Goal: Task Accomplishment & Management: Use online tool/utility

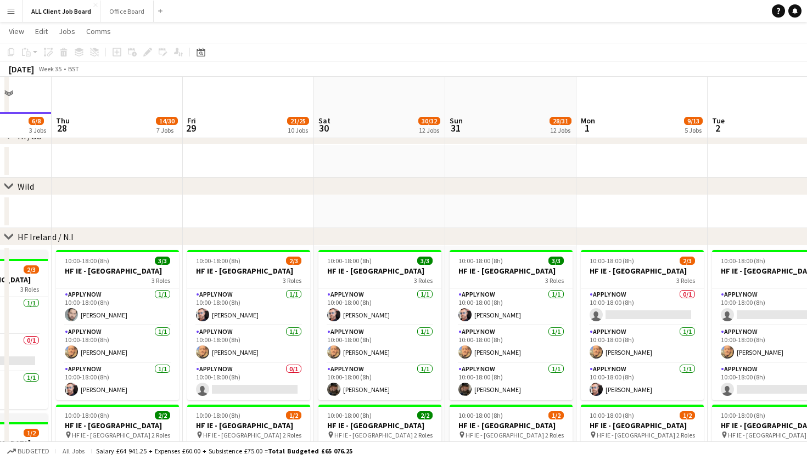
scroll to position [2544, 0]
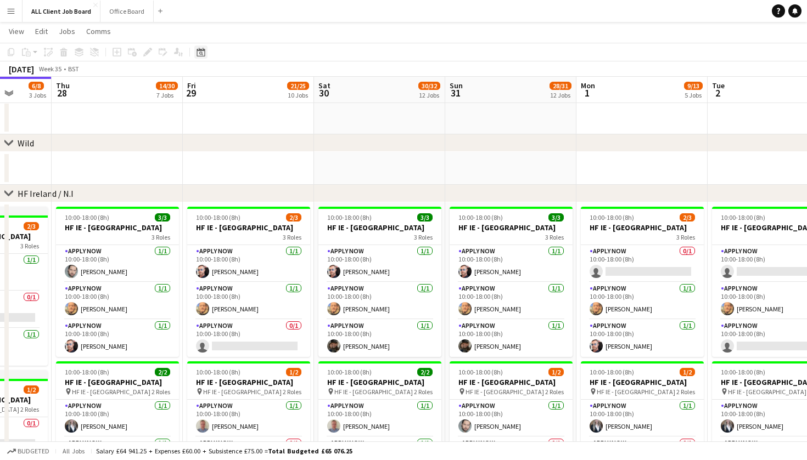
click at [197, 54] on icon at bounding box center [200, 52] width 8 height 9
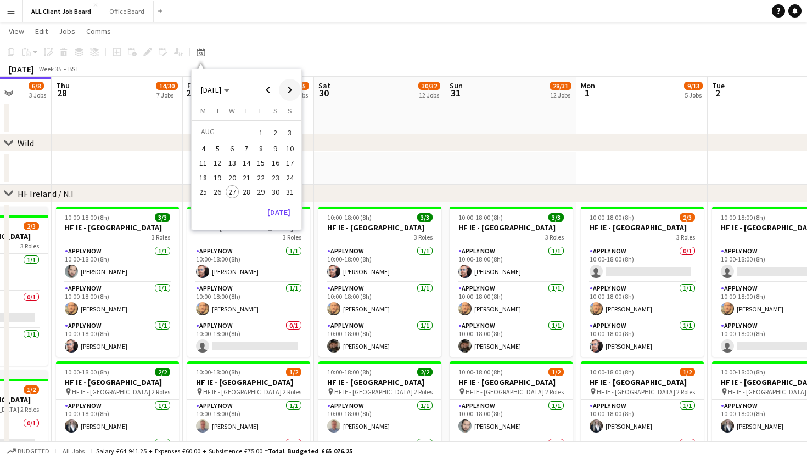
click at [288, 86] on span "Next month" at bounding box center [290, 90] width 22 height 22
click at [203, 165] on span "8" at bounding box center [202, 160] width 13 height 13
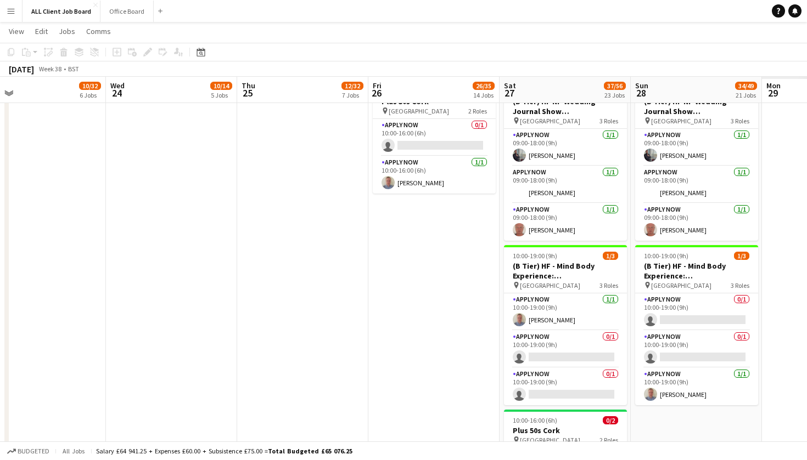
scroll to position [0, 287]
